Goal: Information Seeking & Learning: Check status

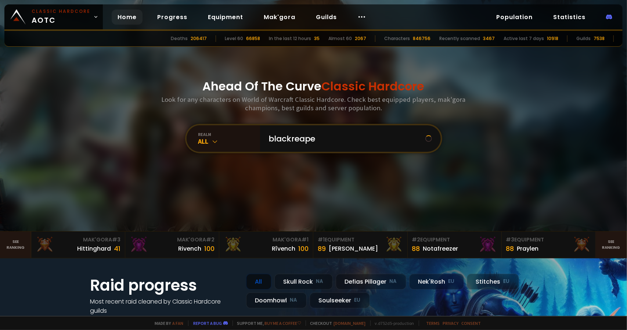
type input "blackreaper"
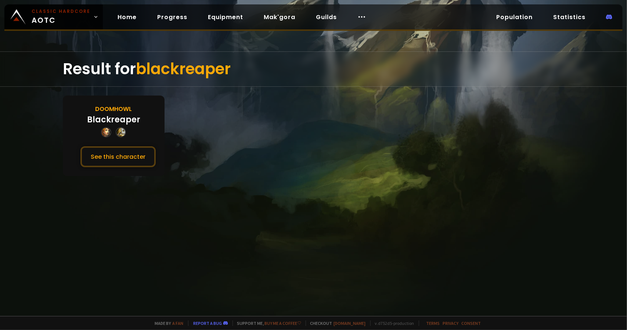
click at [129, 145] on div "Doomhowl Blackreaper See this character" at bounding box center [114, 136] width 102 height 80
click at [129, 162] on button "See this character" at bounding box center [117, 156] width 75 height 21
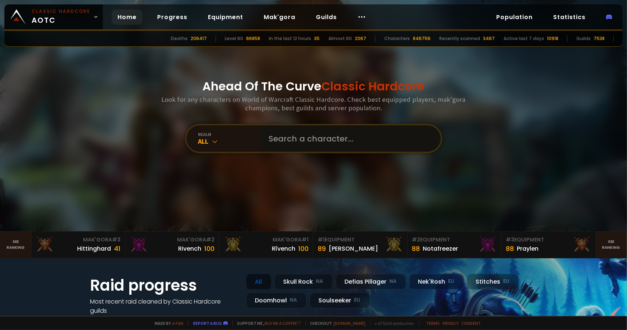
click at [291, 133] on input "text" at bounding box center [349, 138] width 168 height 26
type input "boppenheimer"
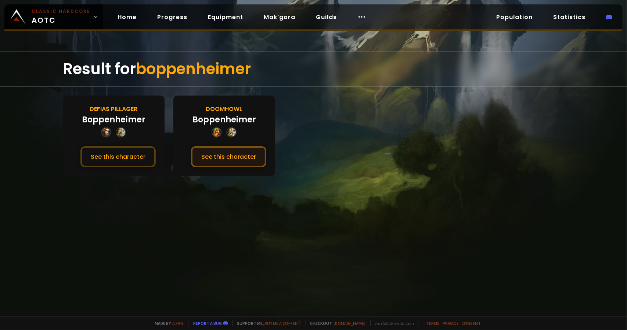
click at [233, 163] on button "See this character" at bounding box center [228, 156] width 75 height 21
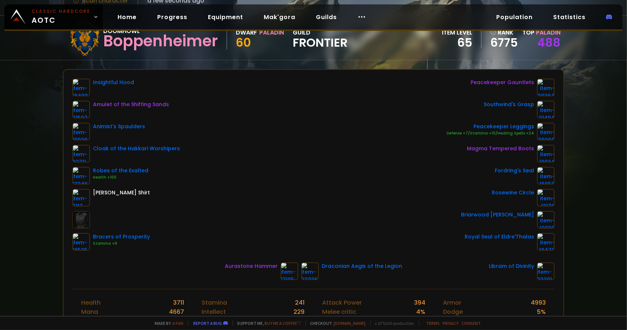
scroll to position [54, 0]
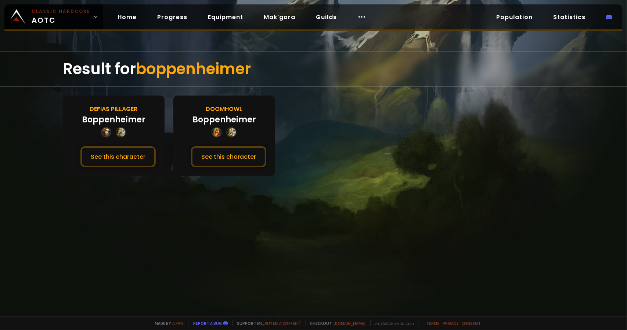
drag, startPoint x: 144, startPoint y: 145, endPoint x: 148, endPoint y: 139, distance: 7.4
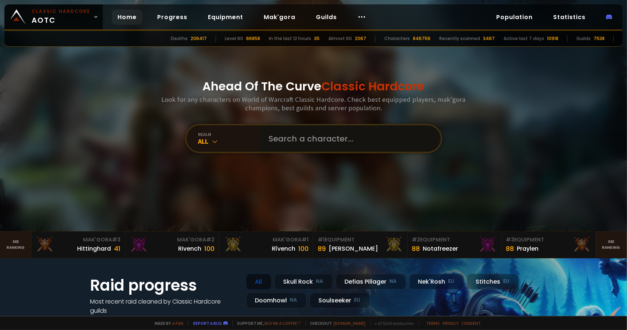
click at [270, 138] on input "text" at bounding box center [349, 138] width 168 height 26
type input "plae"
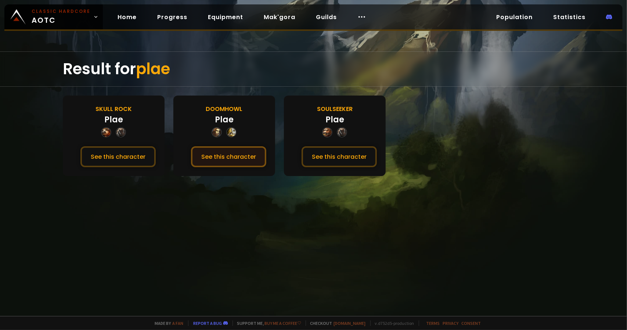
click at [248, 161] on button "See this character" at bounding box center [228, 156] width 75 height 21
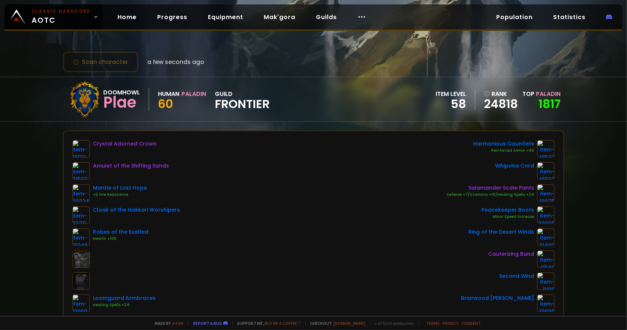
drag, startPoint x: 192, startPoint y: 116, endPoint x: 192, endPoint y: 112, distance: 4.4
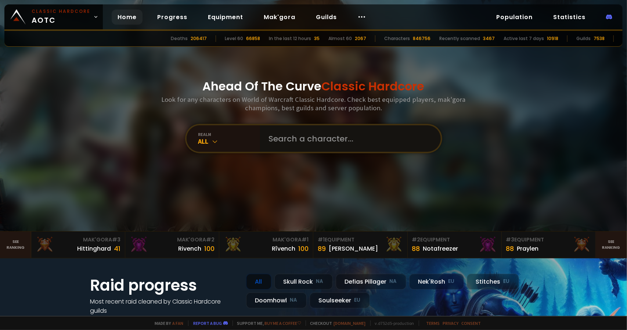
click at [299, 136] on input "text" at bounding box center [349, 138] width 168 height 26
type input "dummythicc"
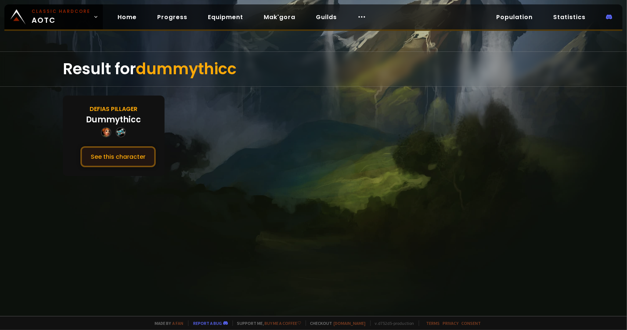
click at [150, 153] on button "See this character" at bounding box center [117, 156] width 75 height 21
click at [150, 154] on button "See this character" at bounding box center [117, 156] width 75 height 21
drag, startPoint x: 190, startPoint y: 111, endPoint x: 195, endPoint y: 109, distance: 6.0
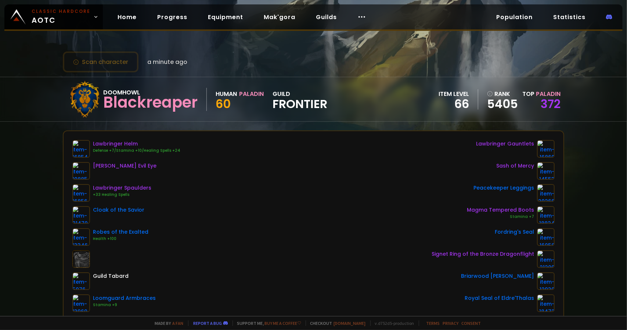
click at [250, 144] on div "Lawbringer Helm Defense +7/Stamina +10/Healing Spells +24 [PERSON_NAME] Evil Ey…" at bounding box center [313, 226] width 483 height 172
